Goal: Feedback & Contribution: Leave review/rating

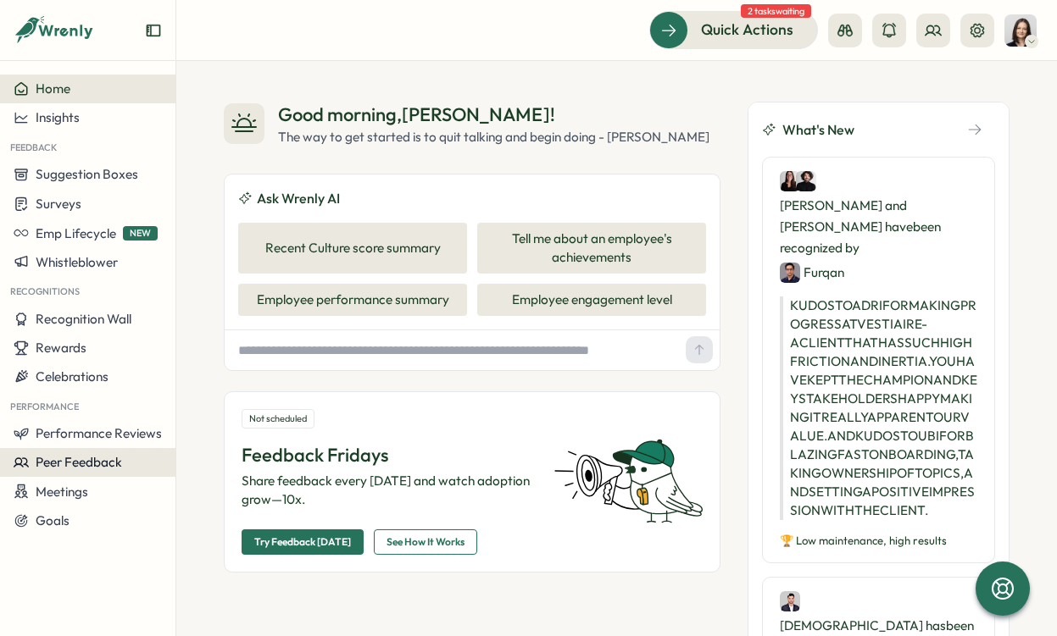
click at [99, 460] on span "Peer Feedback" at bounding box center [79, 462] width 86 height 16
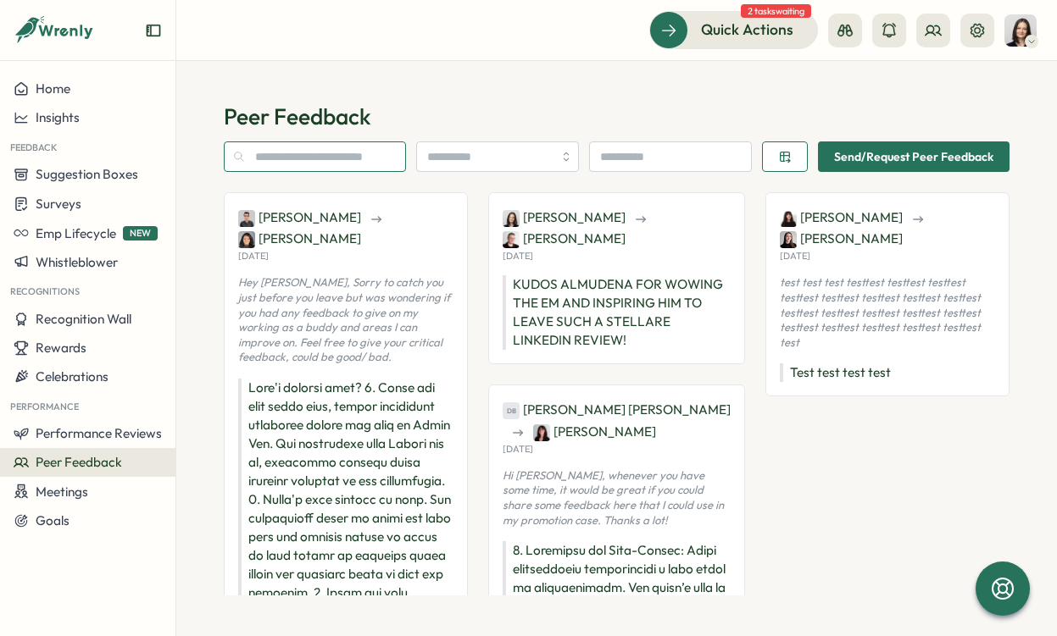
click at [340, 158] on input "text" at bounding box center [315, 156] width 182 height 31
type input "*******"
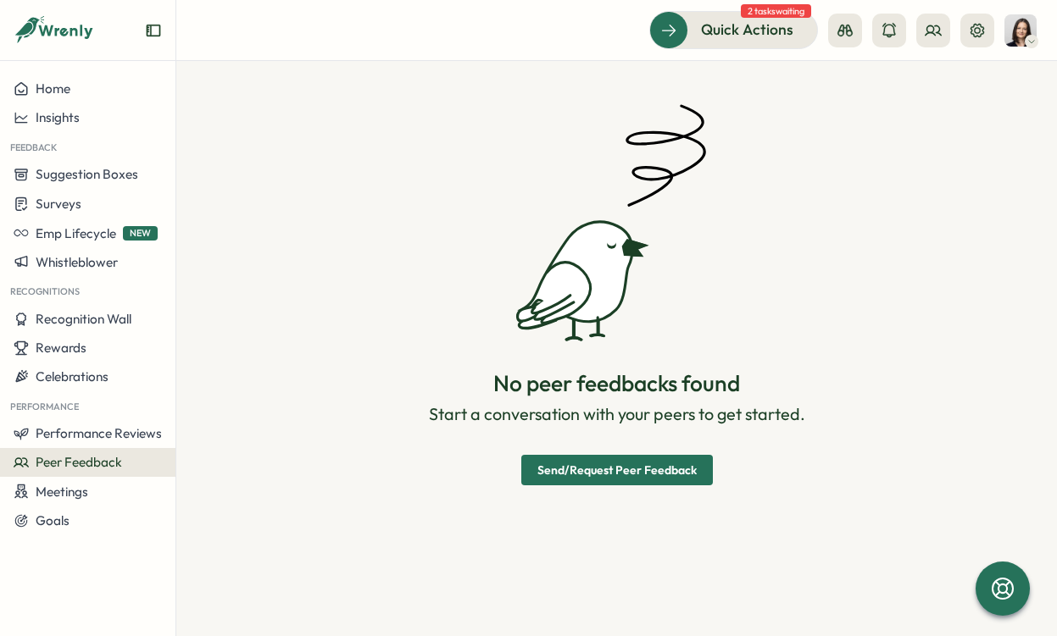
click at [583, 466] on span "Send/Request Peer Feedback" at bounding box center [616, 470] width 159 height 29
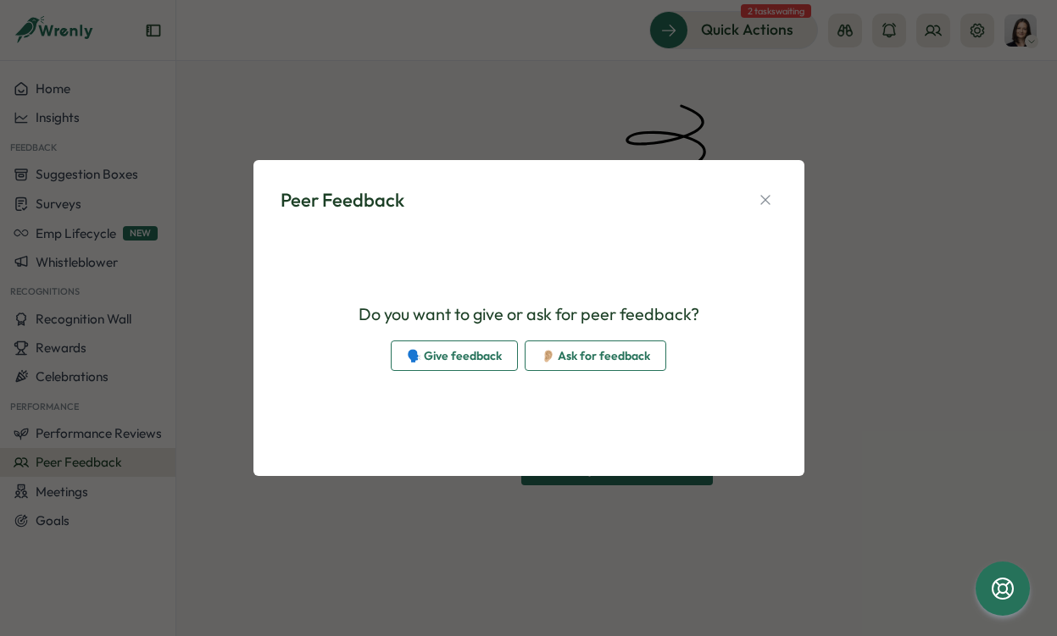
click at [465, 361] on span "🗣️ Give feedback" at bounding box center [454, 355] width 95 height 29
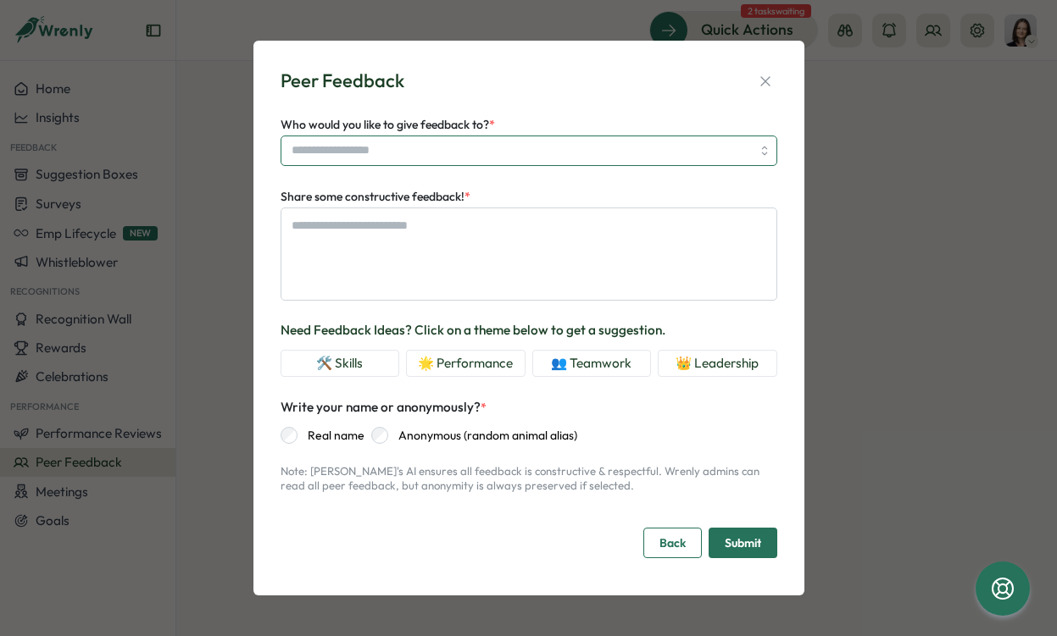
type textarea "*"
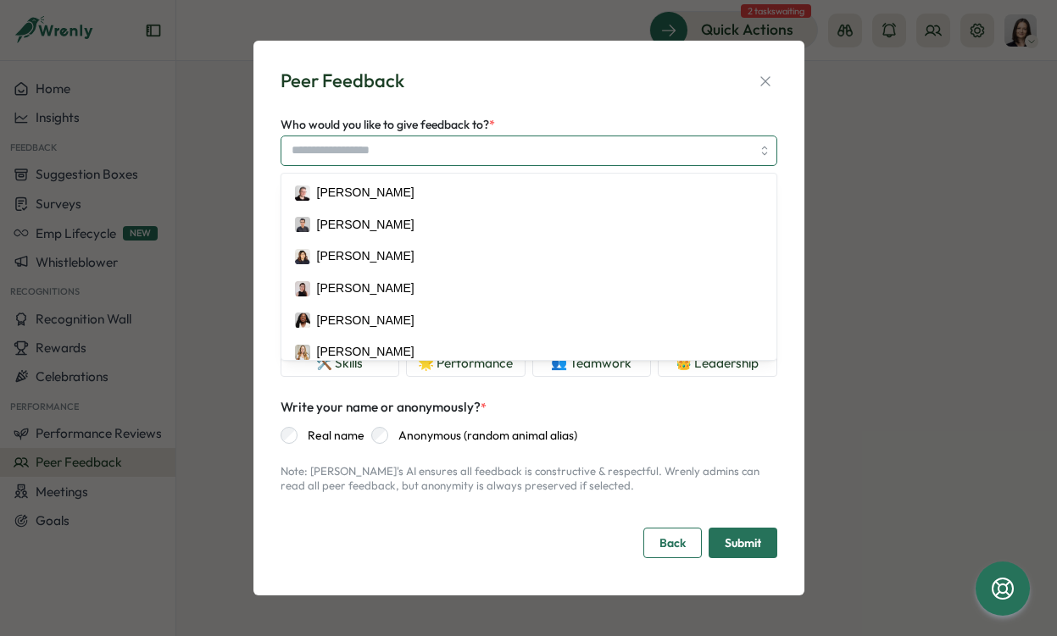
click at [408, 155] on input "Who would you like to give feedback to? *" at bounding box center [528, 151] width 496 height 31
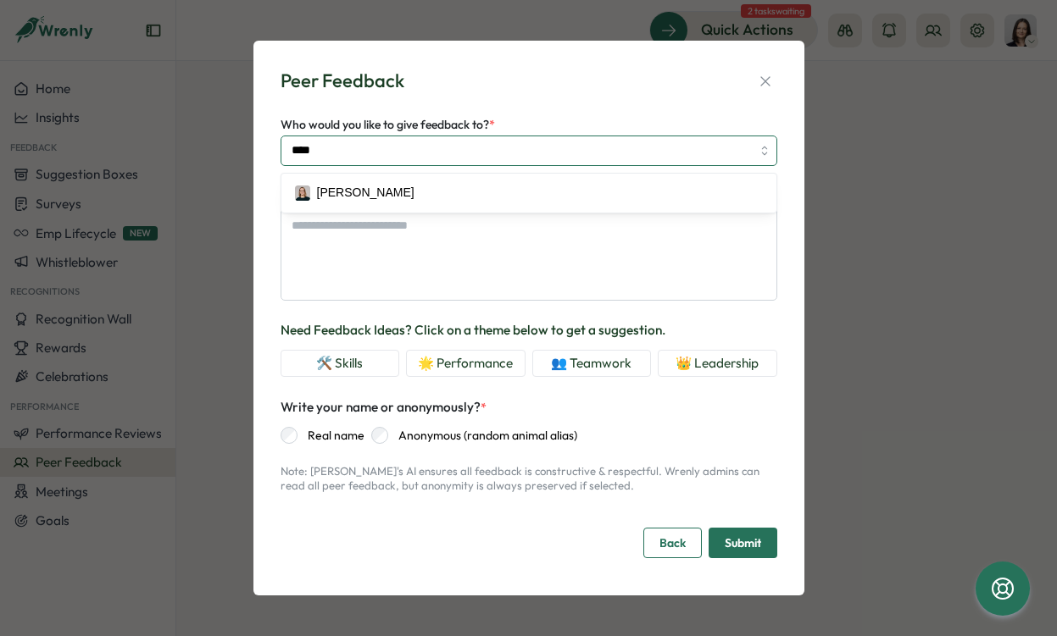
type input "*****"
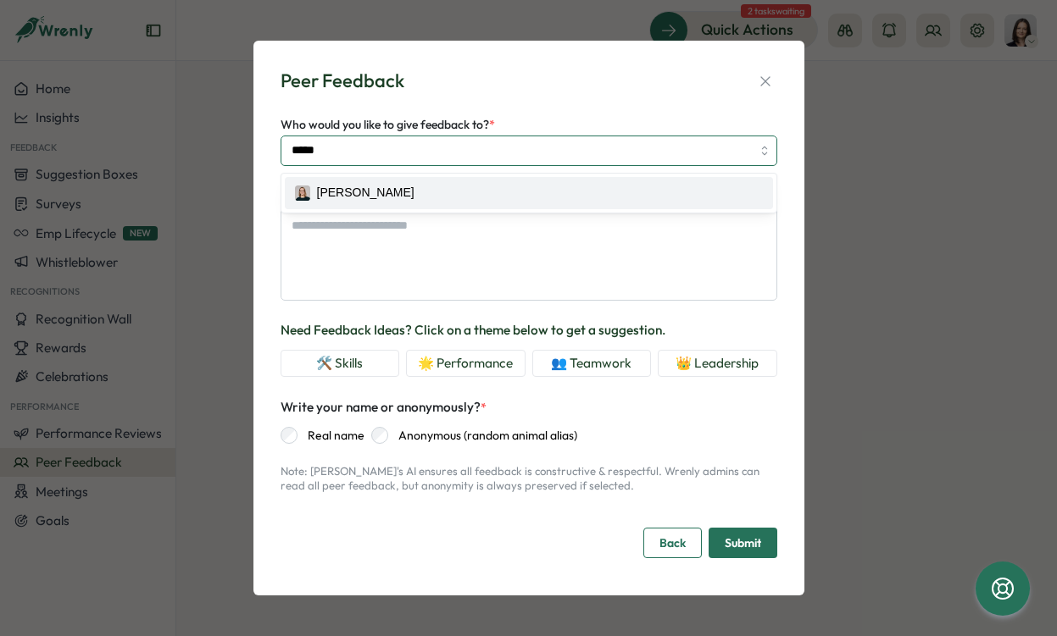
type textarea "*"
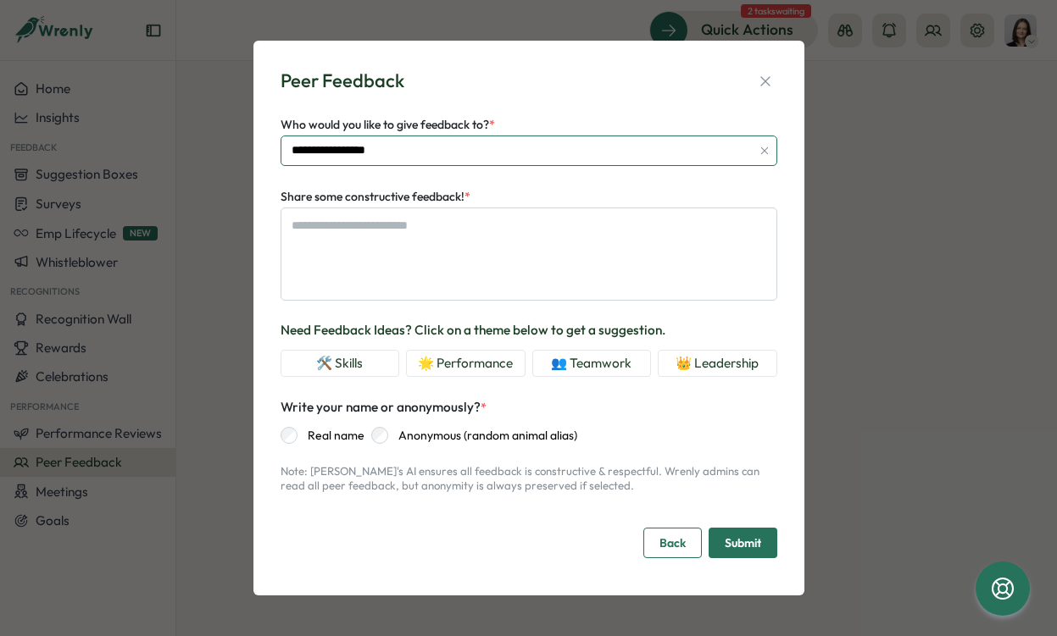
type input "**********"
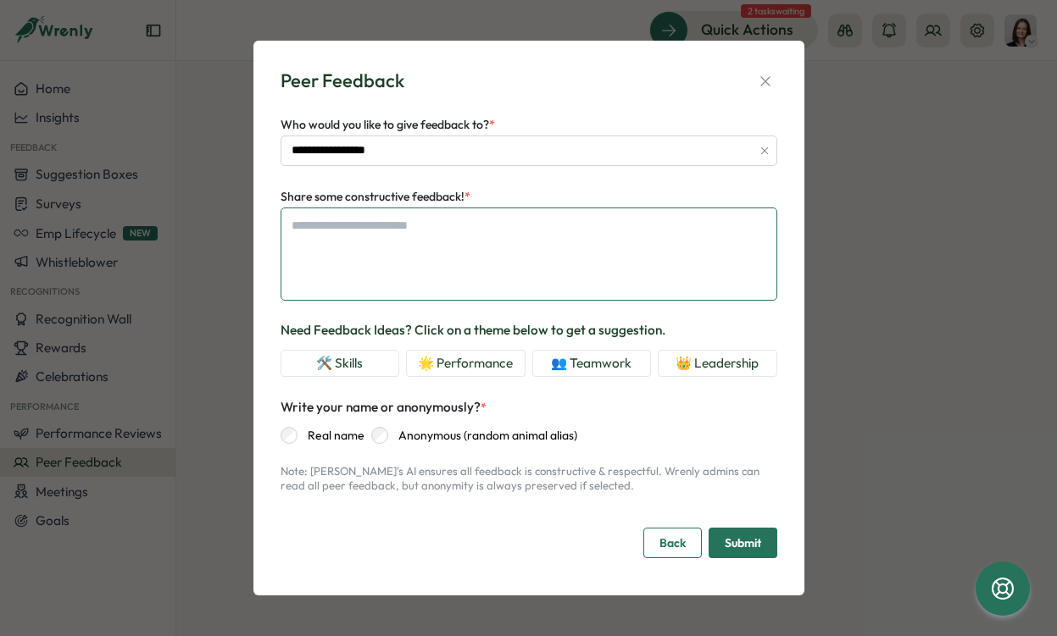
click at [424, 249] on textarea "Share some constructive feedback! *" at bounding box center [528, 254] width 496 height 93
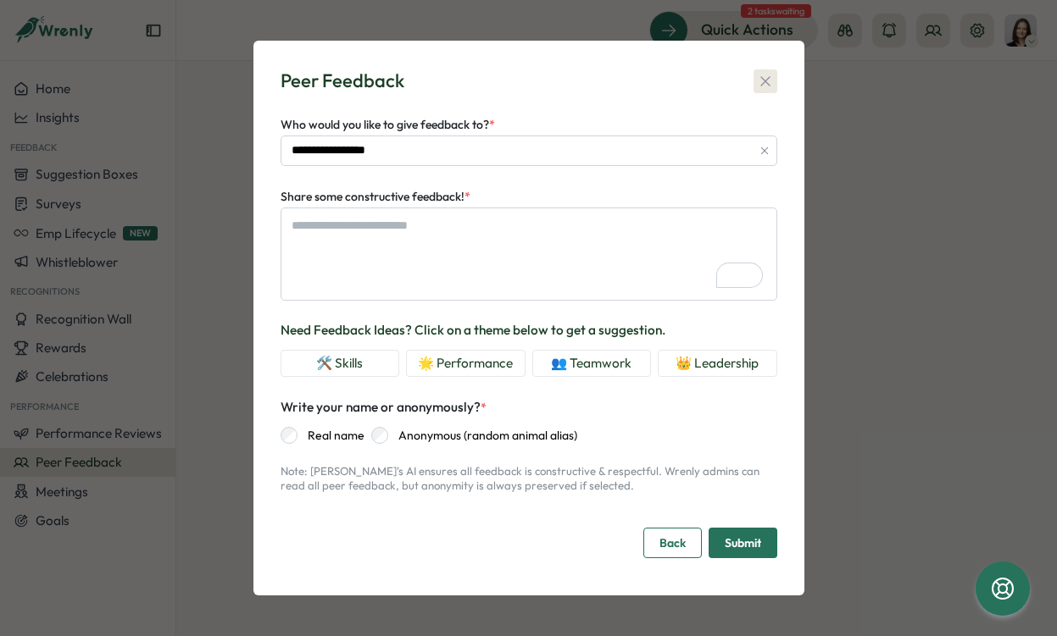
click at [764, 81] on icon "button" at bounding box center [764, 80] width 9 height 9
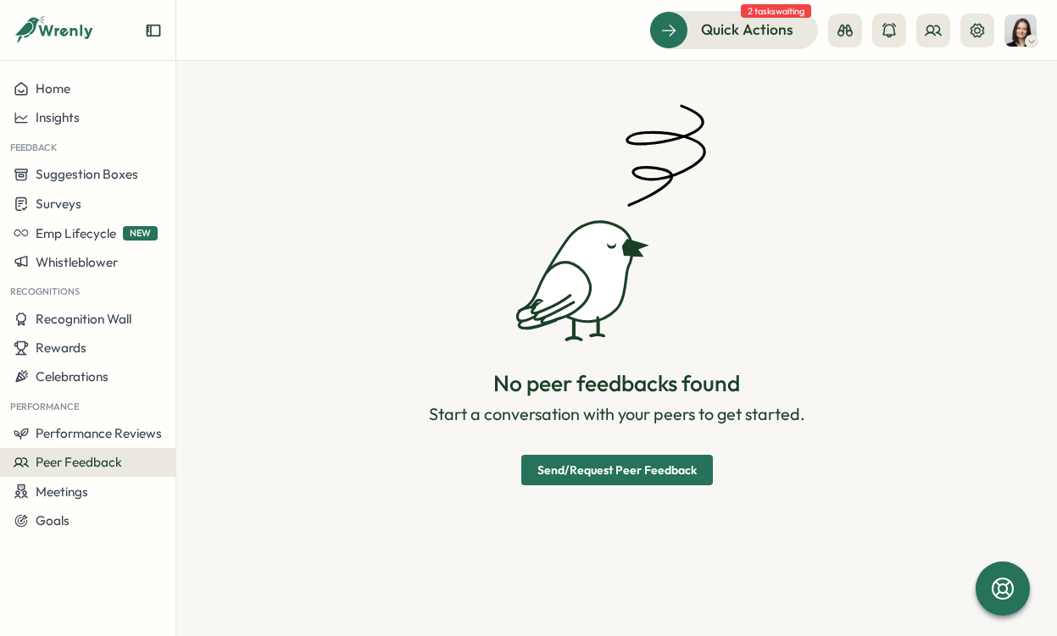
type textarea "*"
click at [62, 232] on span "Emp Lifecycle" at bounding box center [76, 233] width 80 height 16
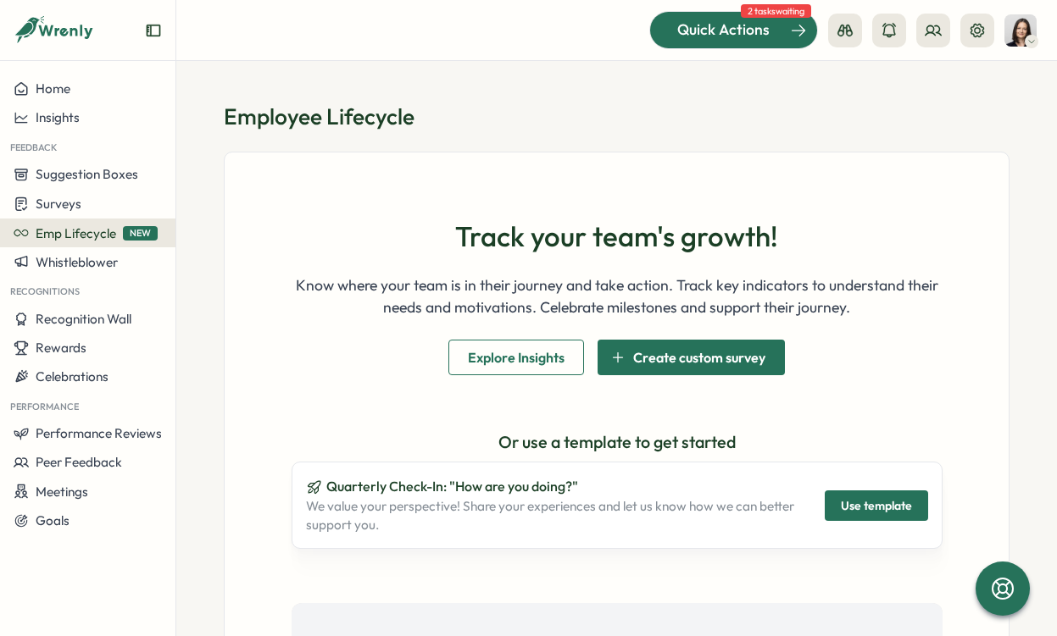
click at [787, 31] on div "Quick Actions" at bounding box center [722, 30] width 153 height 22
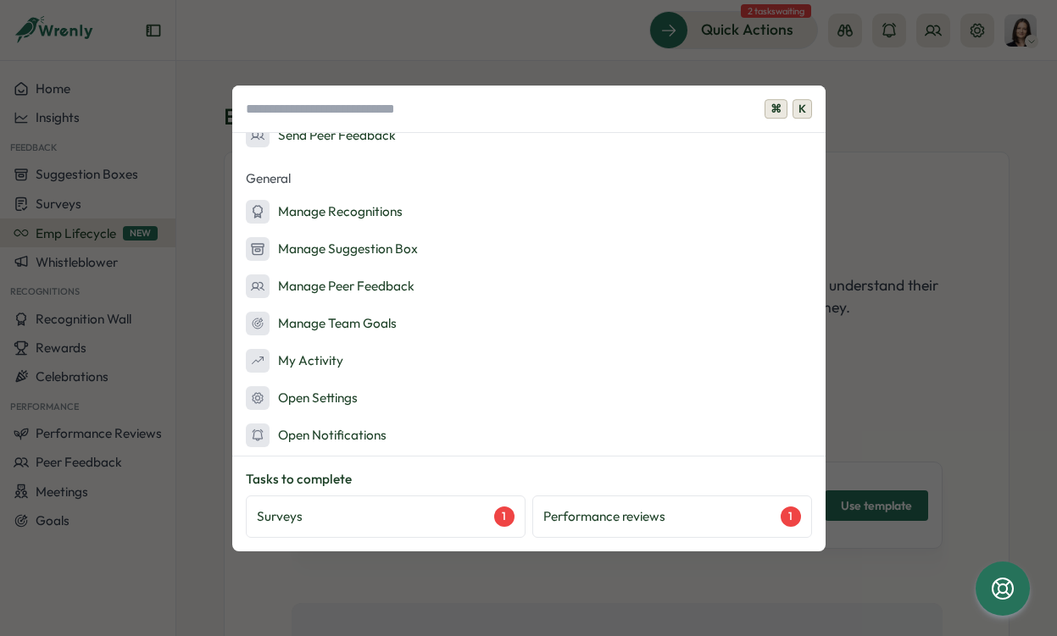
scroll to position [316, 0]
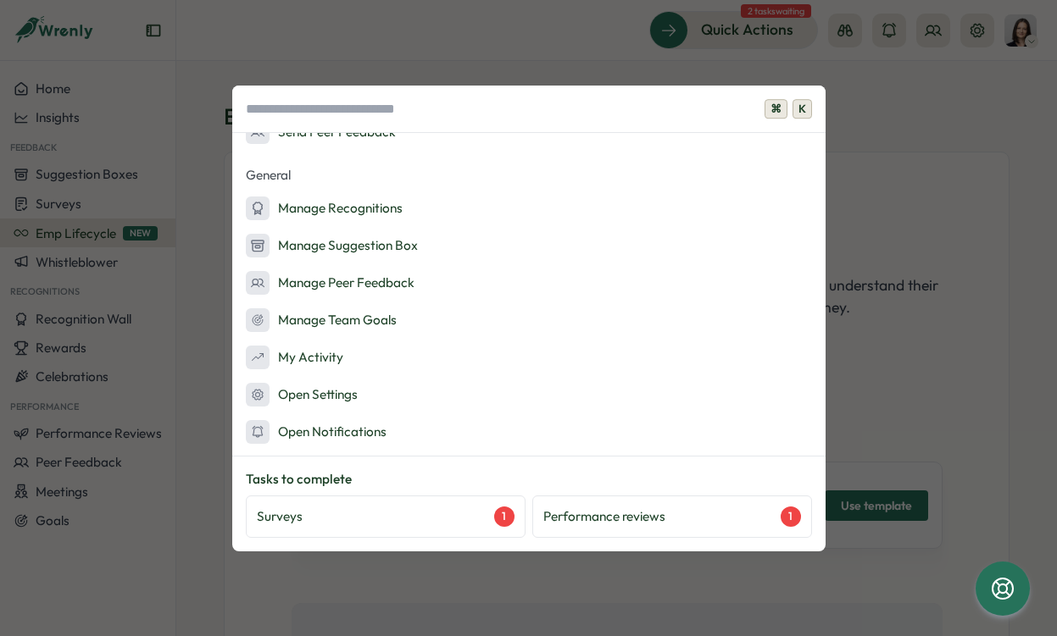
click at [919, 133] on div "⌘ K Admin Actions Set up Feedback Fridays Create a survey Quick Actions Ask AI …" at bounding box center [528, 318] width 1057 height 636
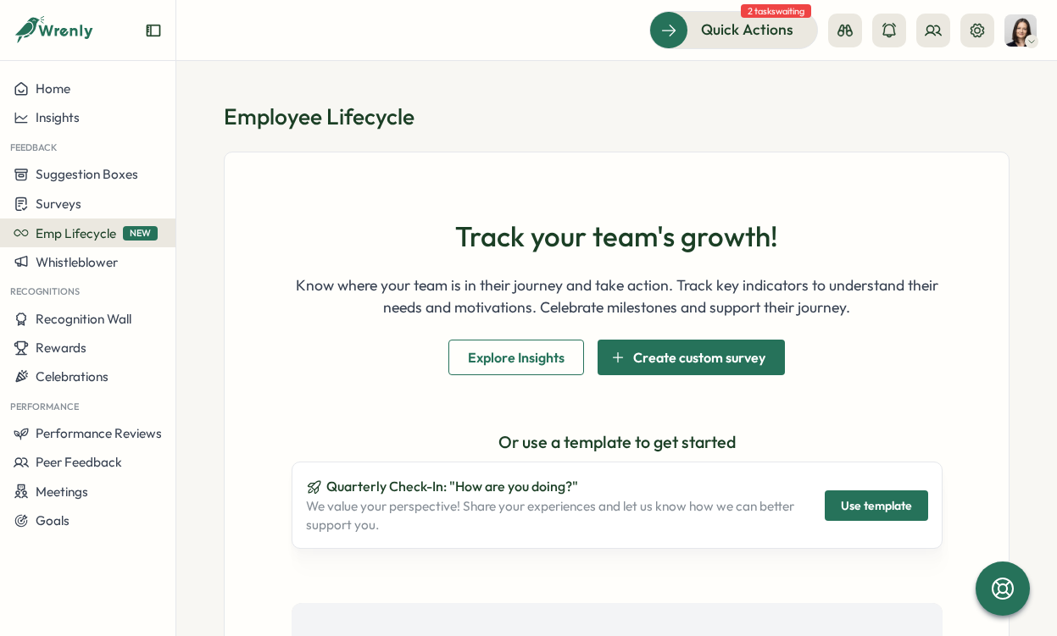
click at [1016, 25] on img at bounding box center [1020, 30] width 32 height 32
click at [1000, 114] on div "My Activity" at bounding box center [992, 115] width 84 height 19
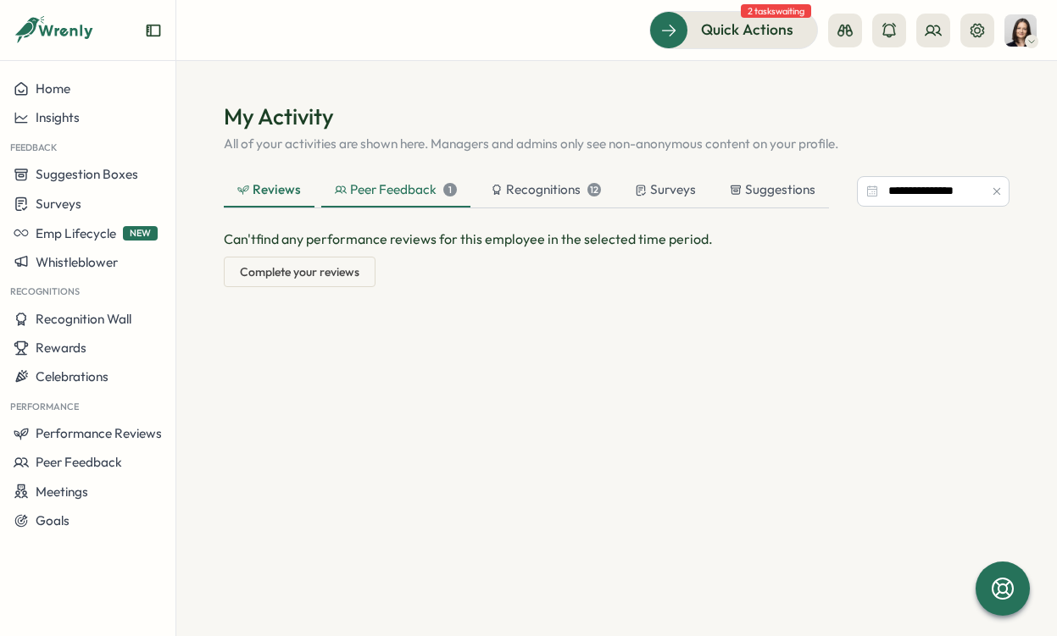
click at [380, 184] on div "Peer Feedback 1" at bounding box center [396, 189] width 122 height 19
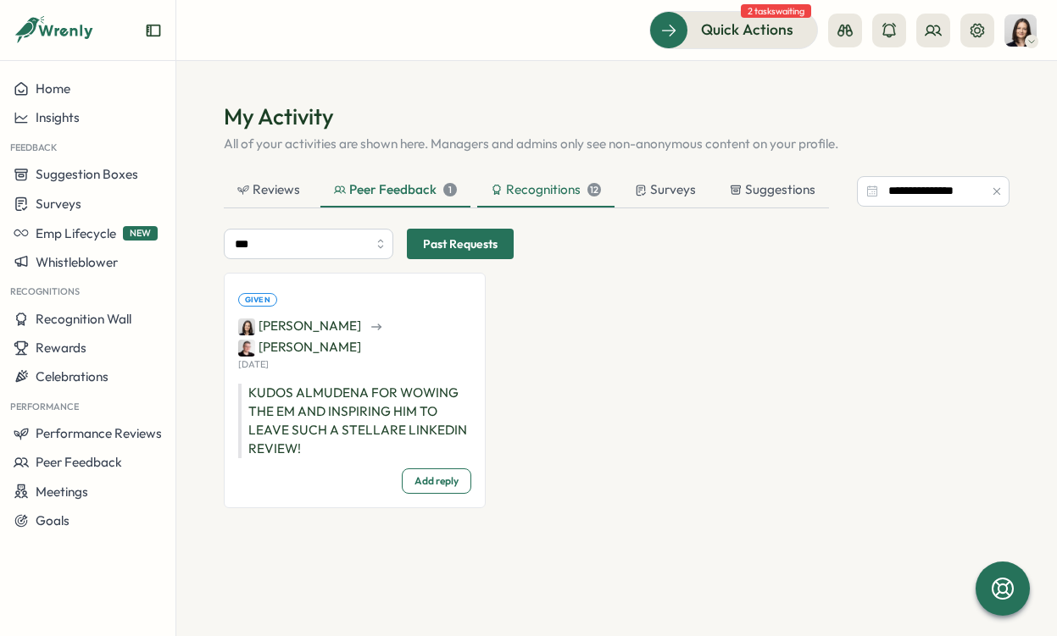
click at [552, 187] on div "Recognitions 12" at bounding box center [546, 189] width 110 height 19
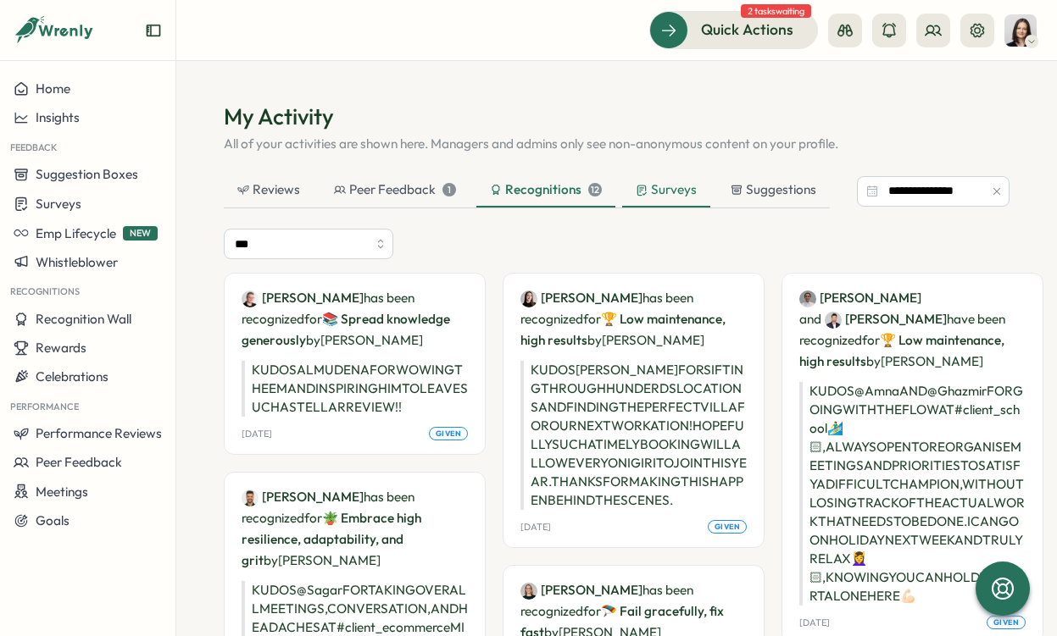
click at [667, 188] on div "Surveys" at bounding box center [665, 189] width 61 height 19
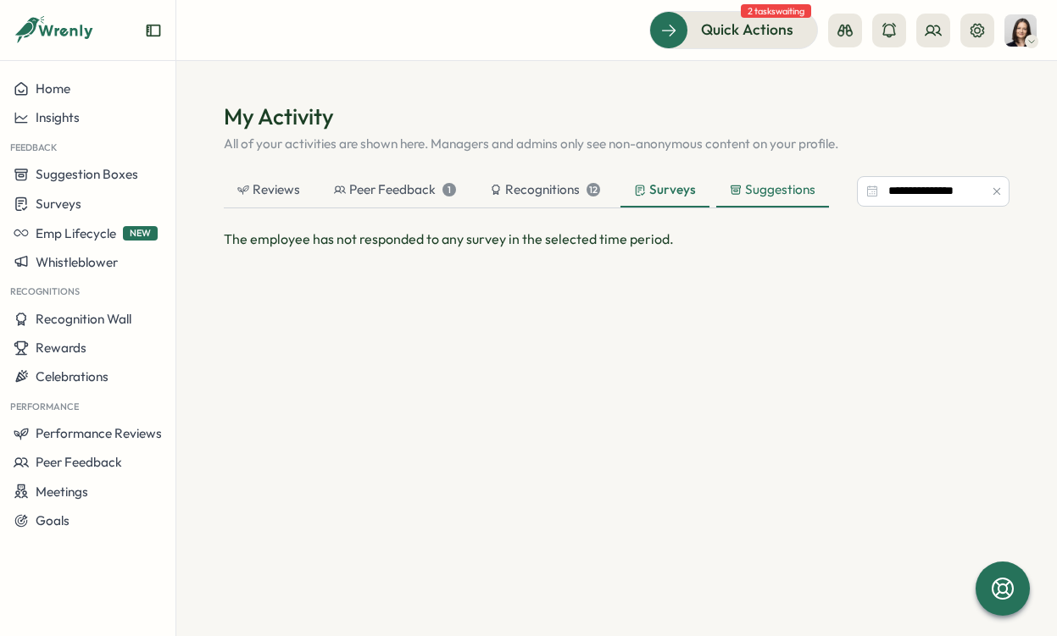
click at [773, 189] on div "Suggestions" at bounding box center [772, 189] width 86 height 19
click at [400, 197] on div "Peer Feedback 1" at bounding box center [395, 189] width 122 height 19
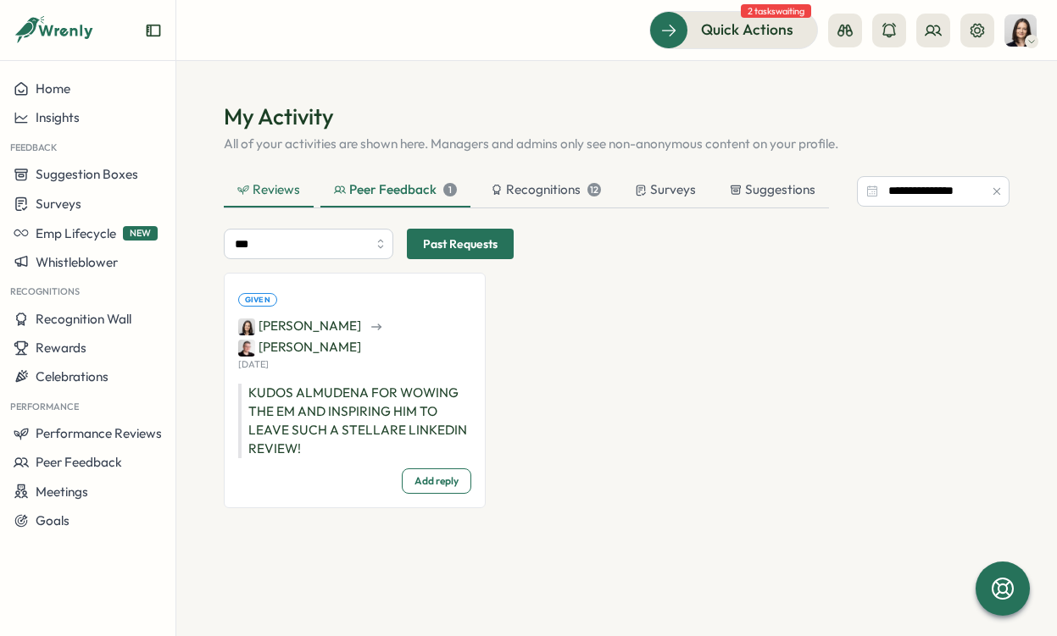
click at [258, 197] on div "Reviews" at bounding box center [268, 189] width 63 height 19
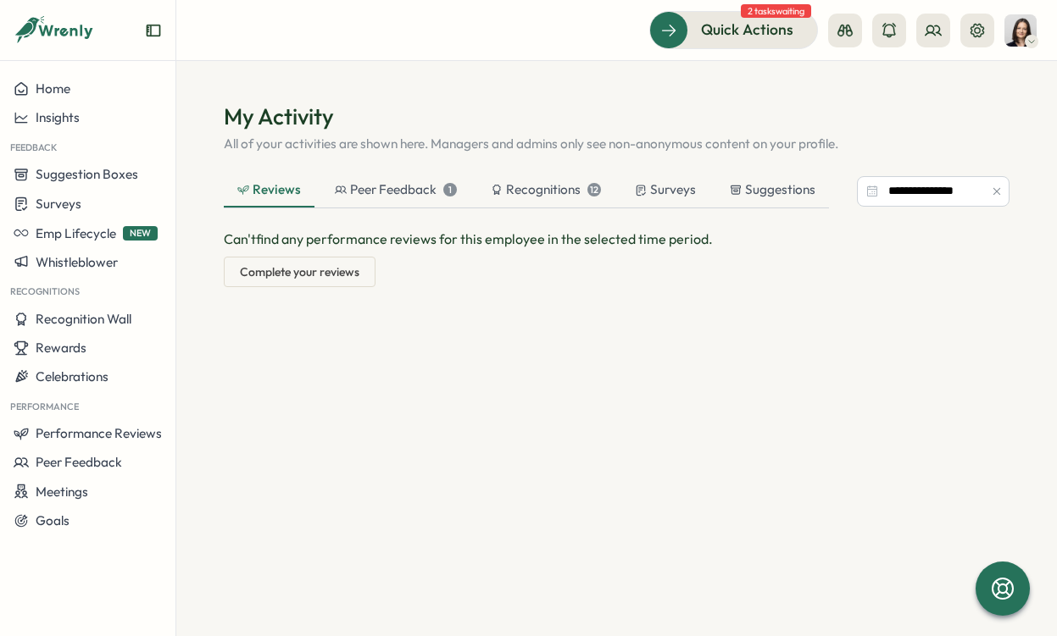
click at [315, 282] on span "Complete your reviews" at bounding box center [299, 272] width 119 height 29
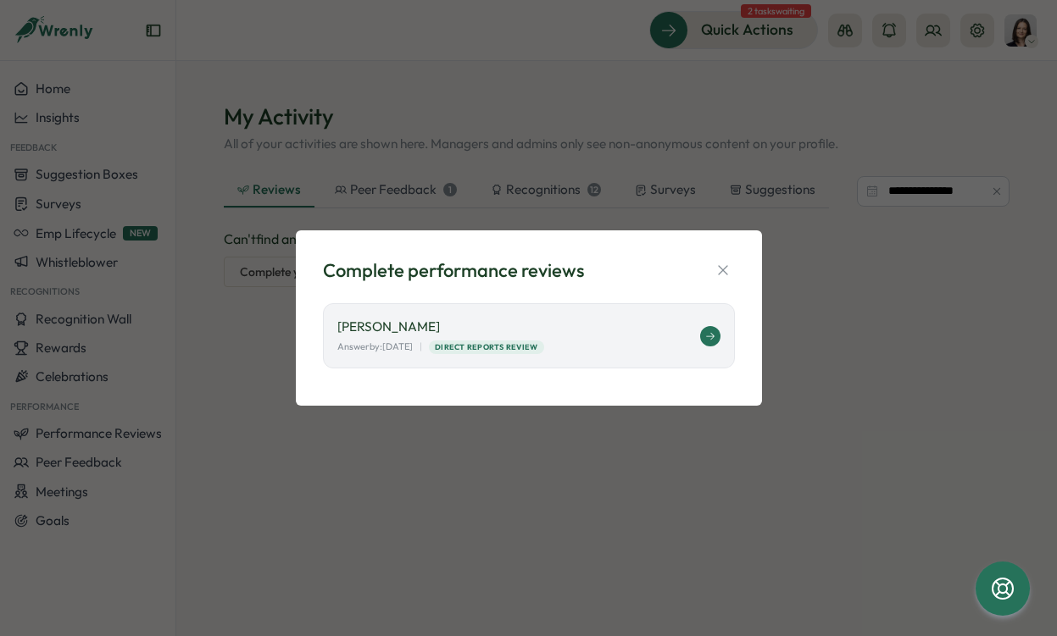
click at [478, 331] on p "[PERSON_NAME]" at bounding box center [518, 327] width 363 height 19
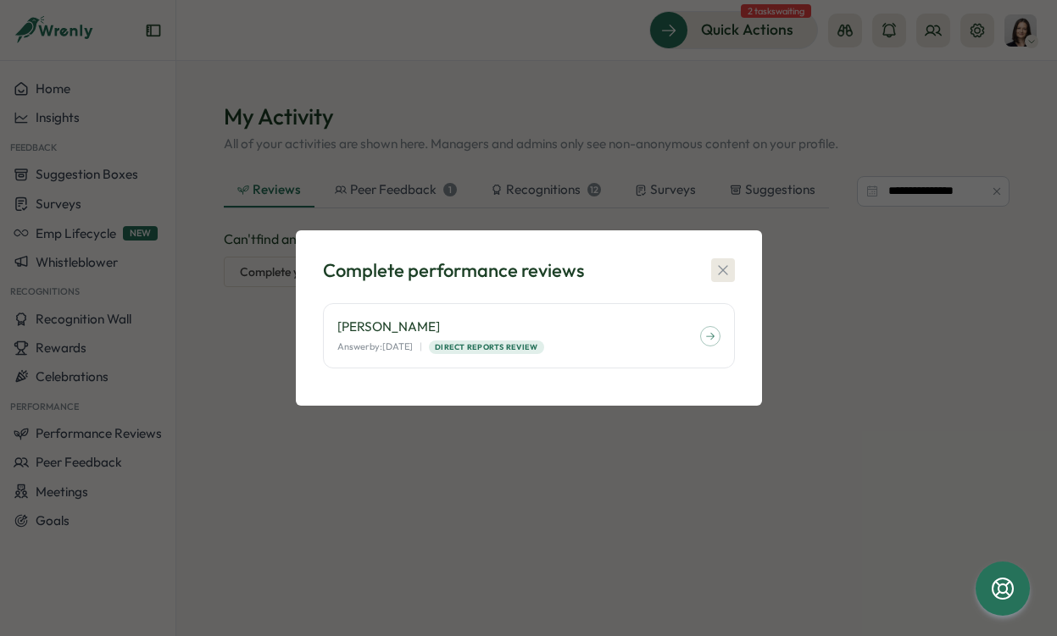
click at [731, 269] on button "button" at bounding box center [723, 270] width 24 height 24
